Goal: Register for event/course: Register for event/course

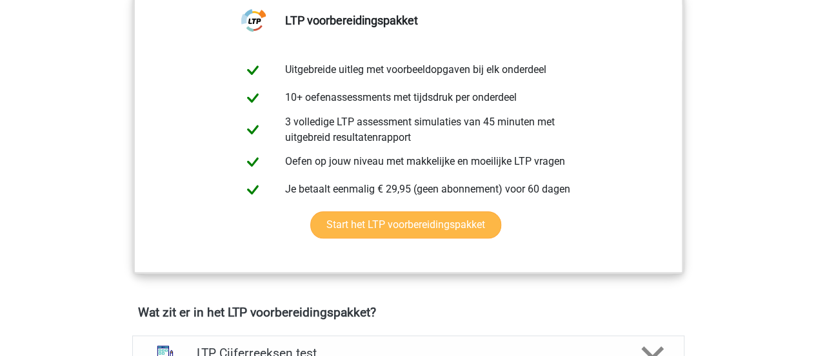
scroll to position [323, 0]
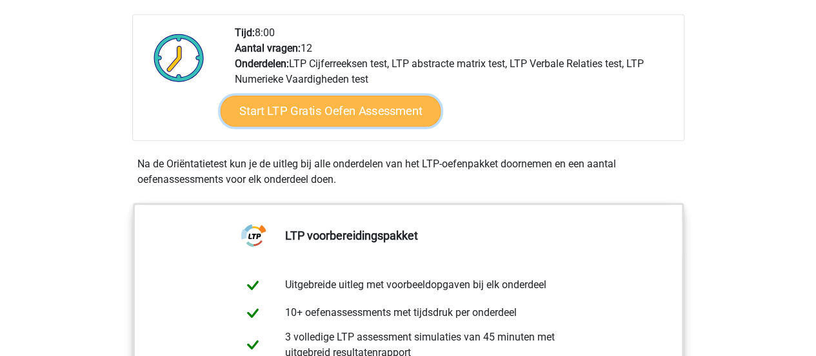
click at [383, 109] on link "Start LTP Gratis Oefen Assessment" at bounding box center [330, 110] width 221 height 31
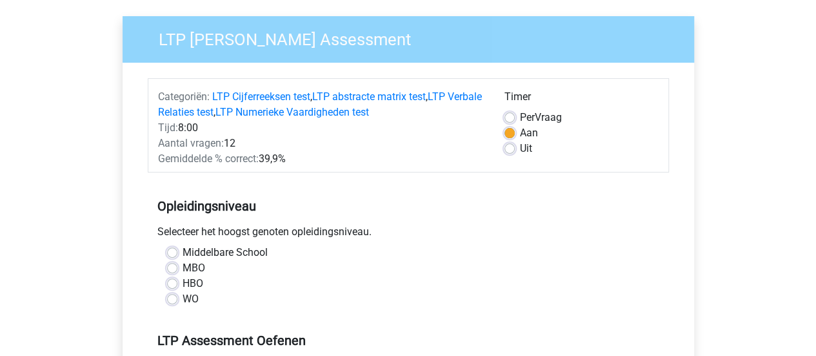
scroll to position [107, 0]
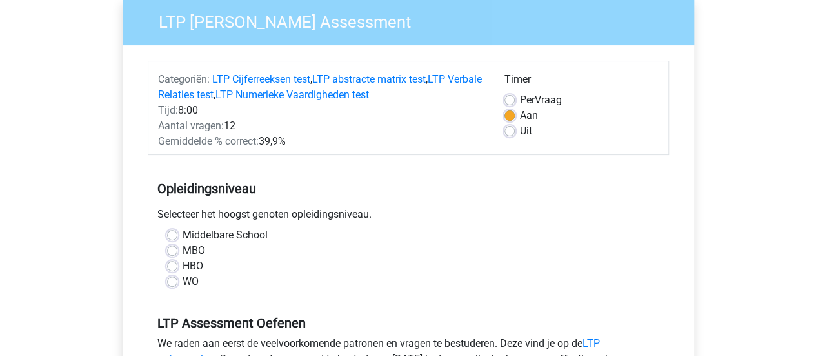
click at [178, 279] on div "WO" at bounding box center [408, 281] width 483 height 15
click at [183, 279] on label "WO" at bounding box center [191, 281] width 16 height 15
click at [176, 279] on input "WO" at bounding box center [172, 280] width 10 height 13
radio input "true"
